Goal: Information Seeking & Learning: Compare options

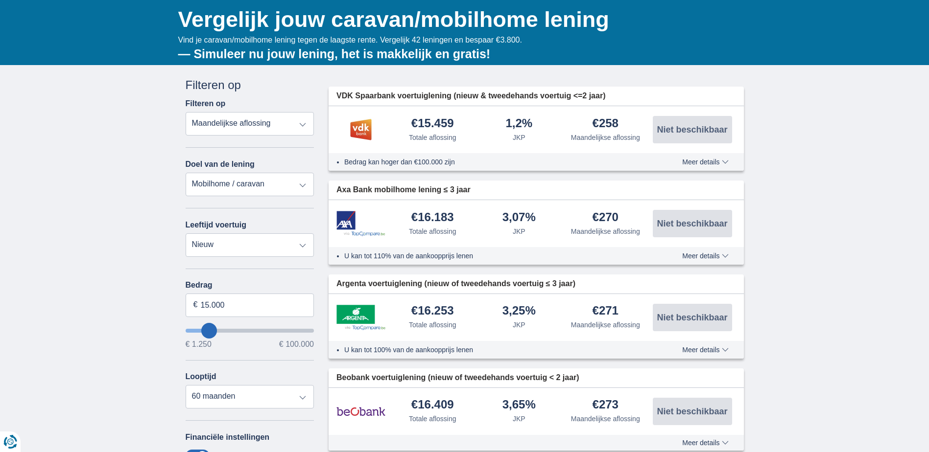
scroll to position [147, 0]
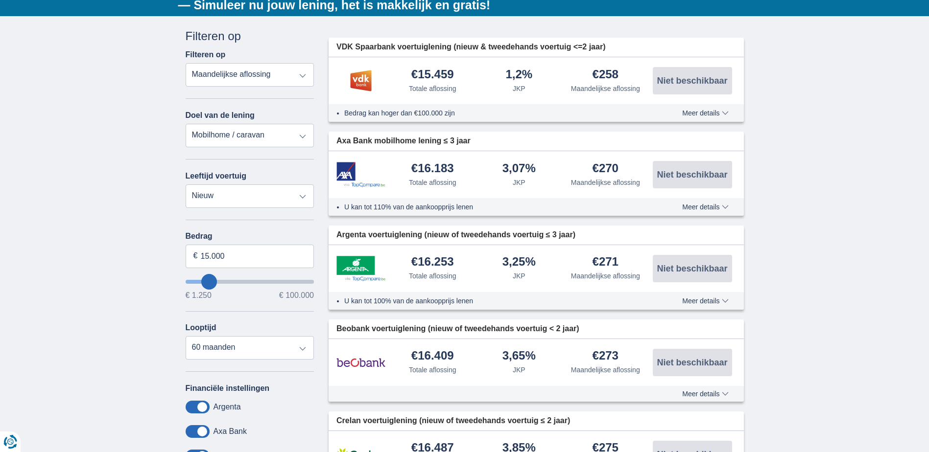
type input "13.250"
type input "20250"
type input "20.250"
select select "120"
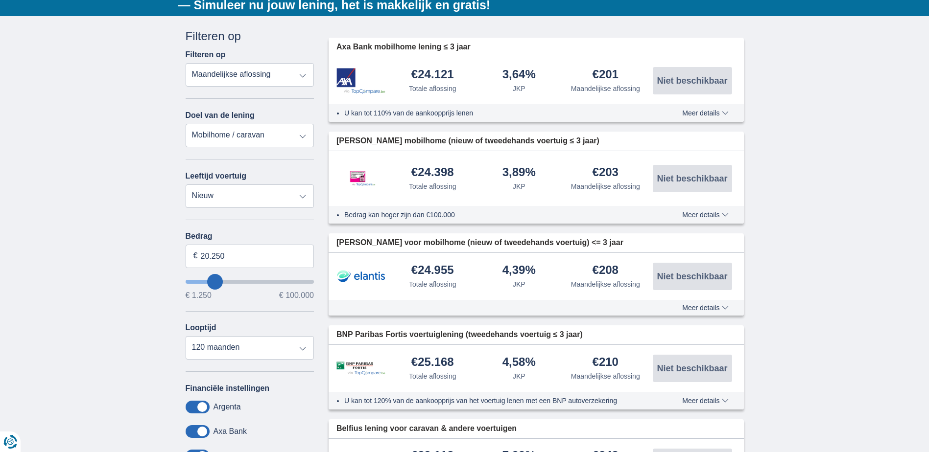
type input "99.250"
type input "99250"
click at [308, 283] on input "wantToBorrow" at bounding box center [250, 282] width 129 height 4
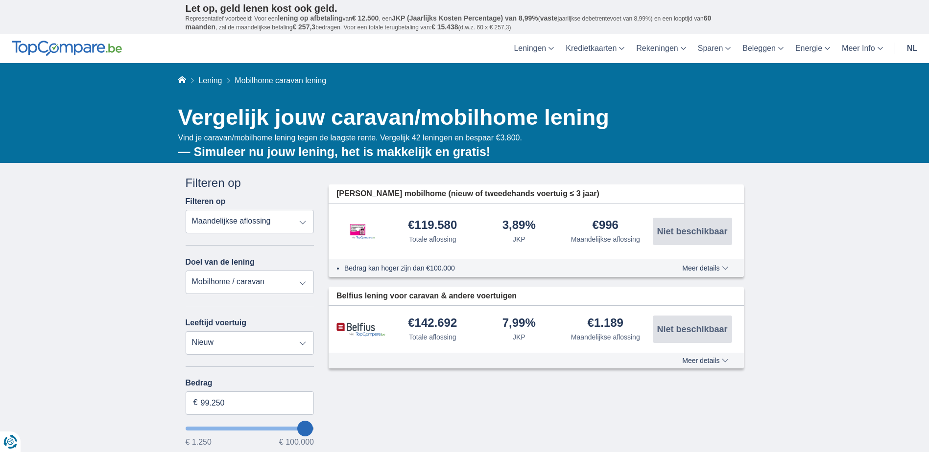
scroll to position [147, 0]
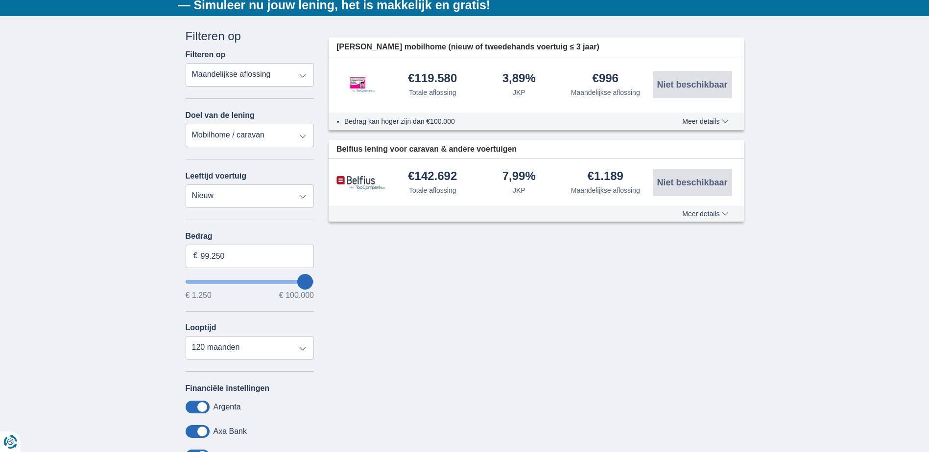
click at [310, 280] on input "wantToBorrow" at bounding box center [250, 282] width 129 height 4
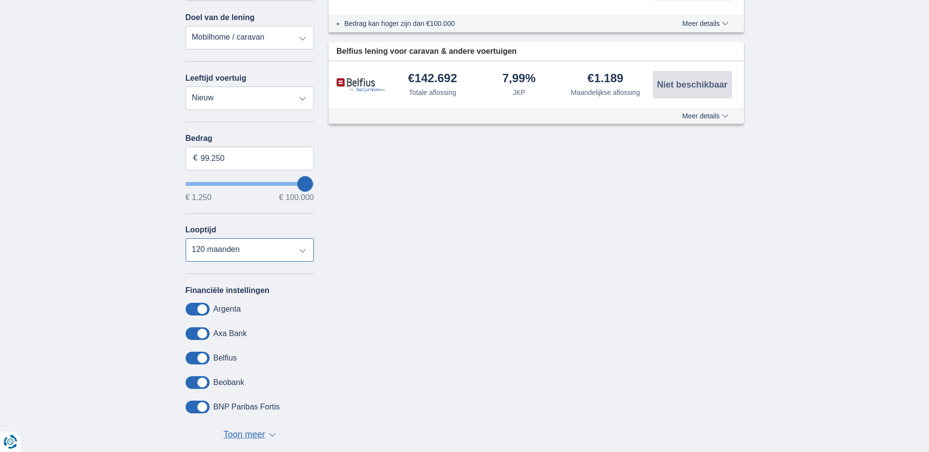
click at [304, 251] on select "12 maanden 18 maanden 24 maanden 30 maanden 36 maanden 42 maanden 48 maanden 60…" at bounding box center [250, 250] width 129 height 24
click at [253, 432] on span "Toon meer" at bounding box center [244, 435] width 42 height 13
